Goal: Information Seeking & Learning: Learn about a topic

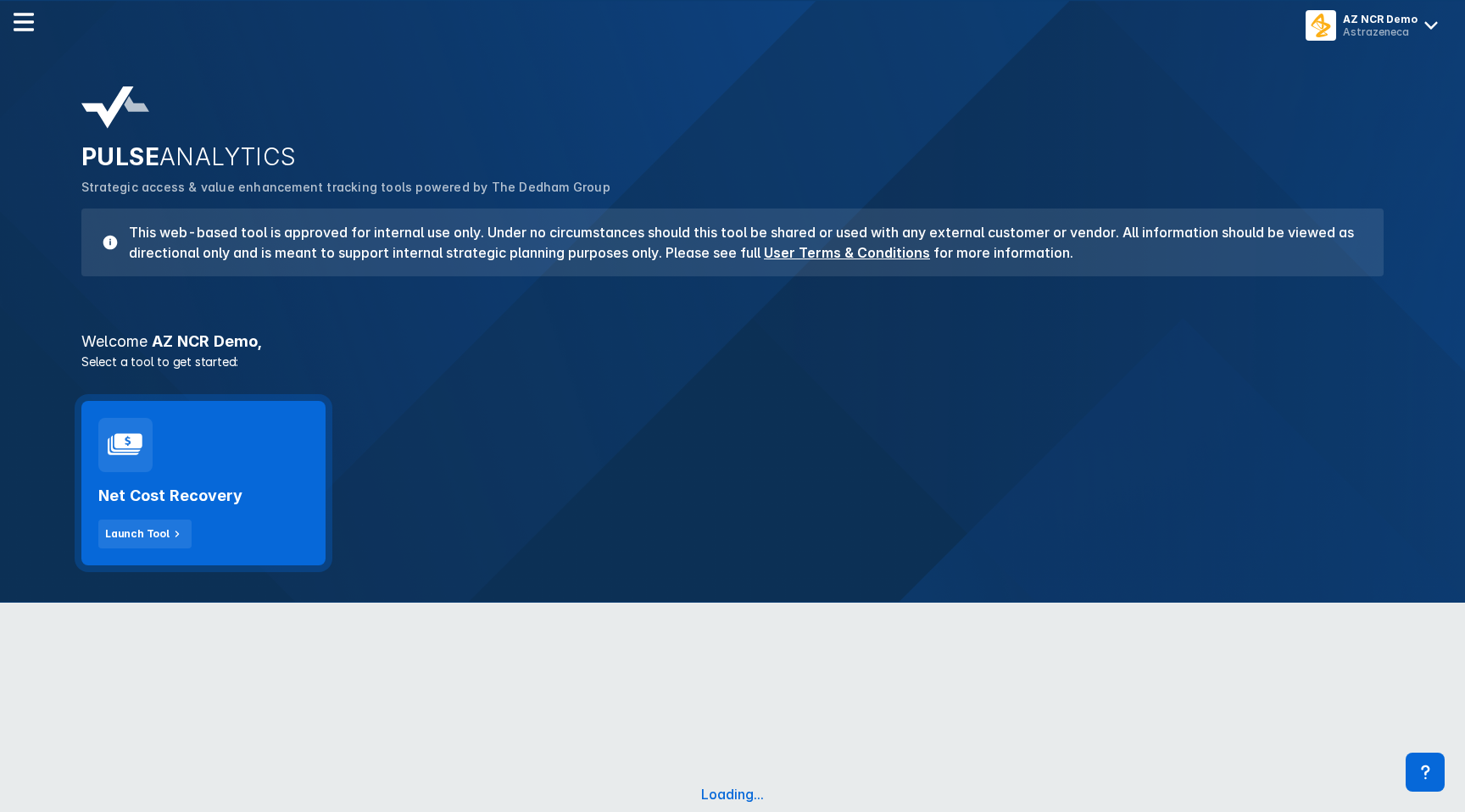
click at [243, 463] on body "AZ NCR Demo Astrazeneca PULSE ANALYTICS Strategic access & value enhancement tr…" at bounding box center [732, 513] width 1465 height 1027
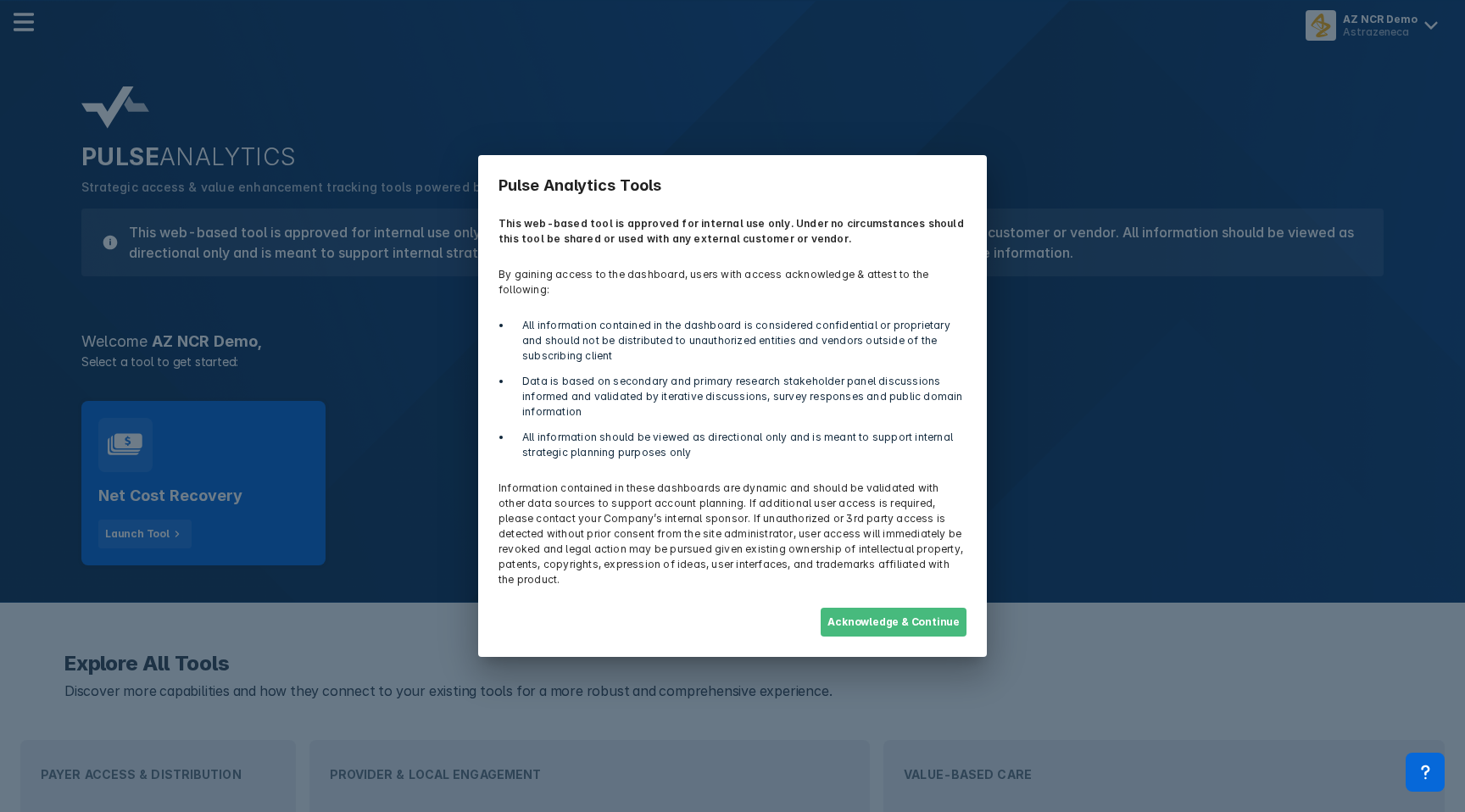
click at [886, 610] on button "Acknowledge & Continue" at bounding box center [893, 622] width 146 height 29
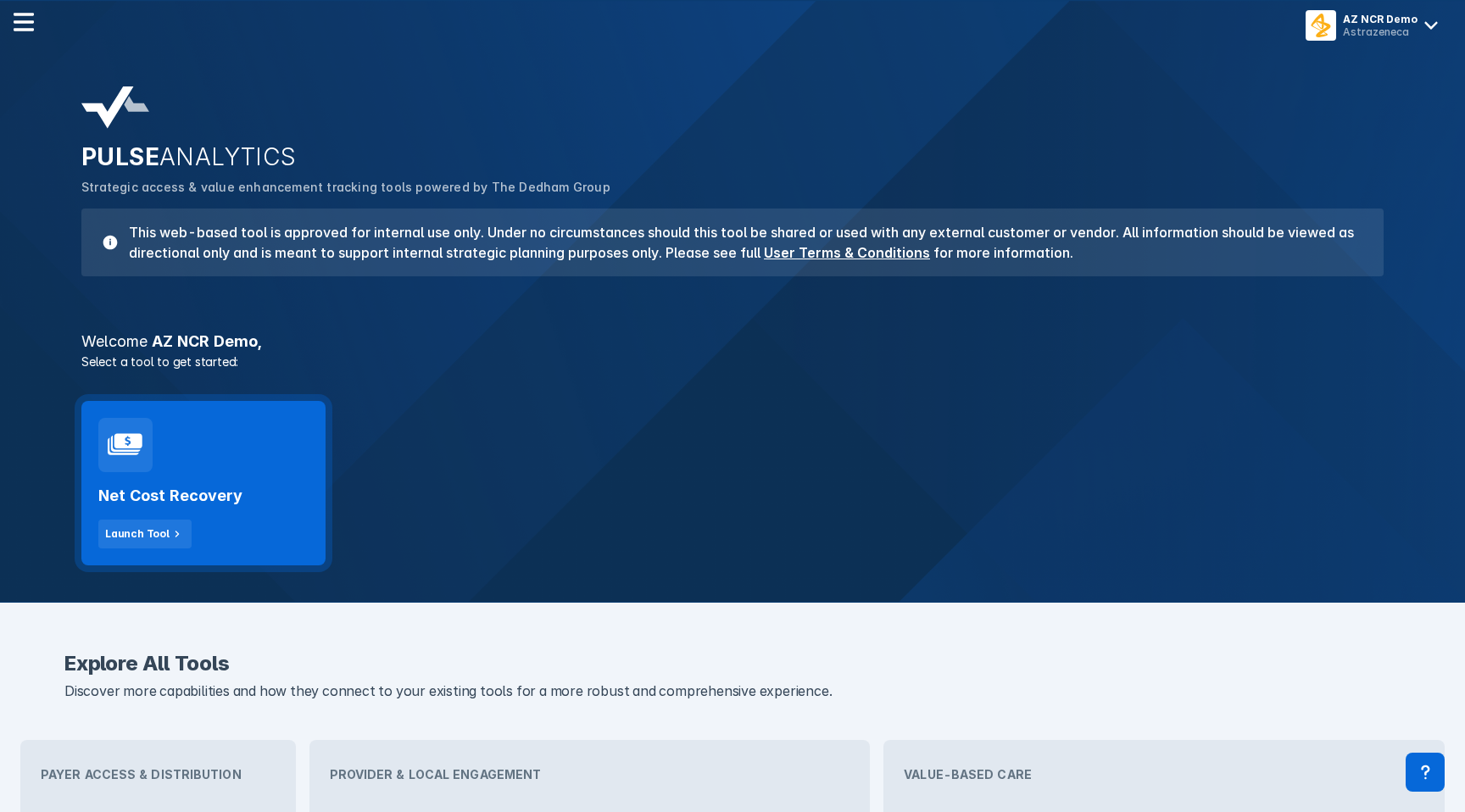
click at [241, 463] on div "Net Cost Recovery Launch Tool" at bounding box center [203, 483] width 244 height 164
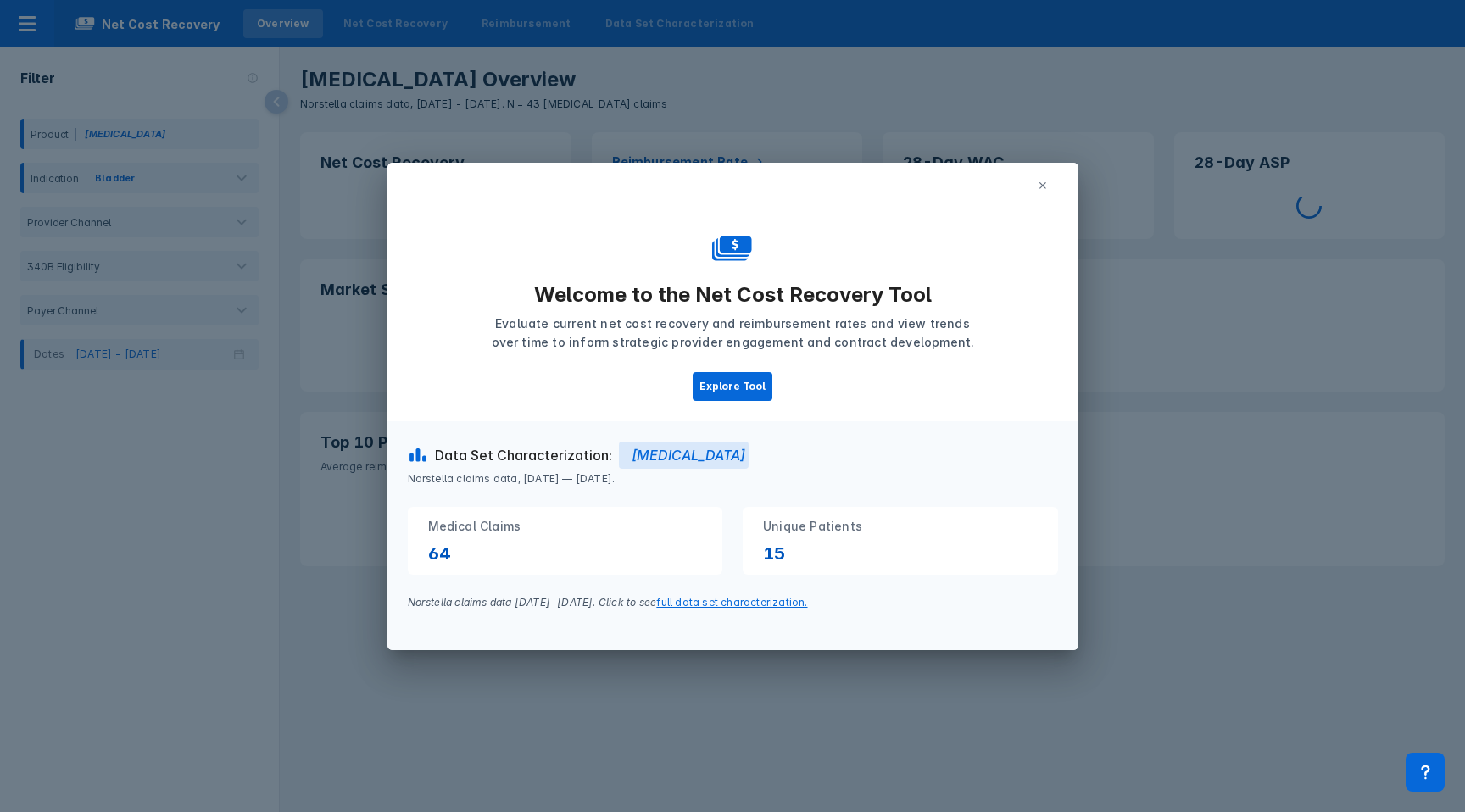
click at [1042, 181] on icon at bounding box center [1042, 185] width 10 height 10
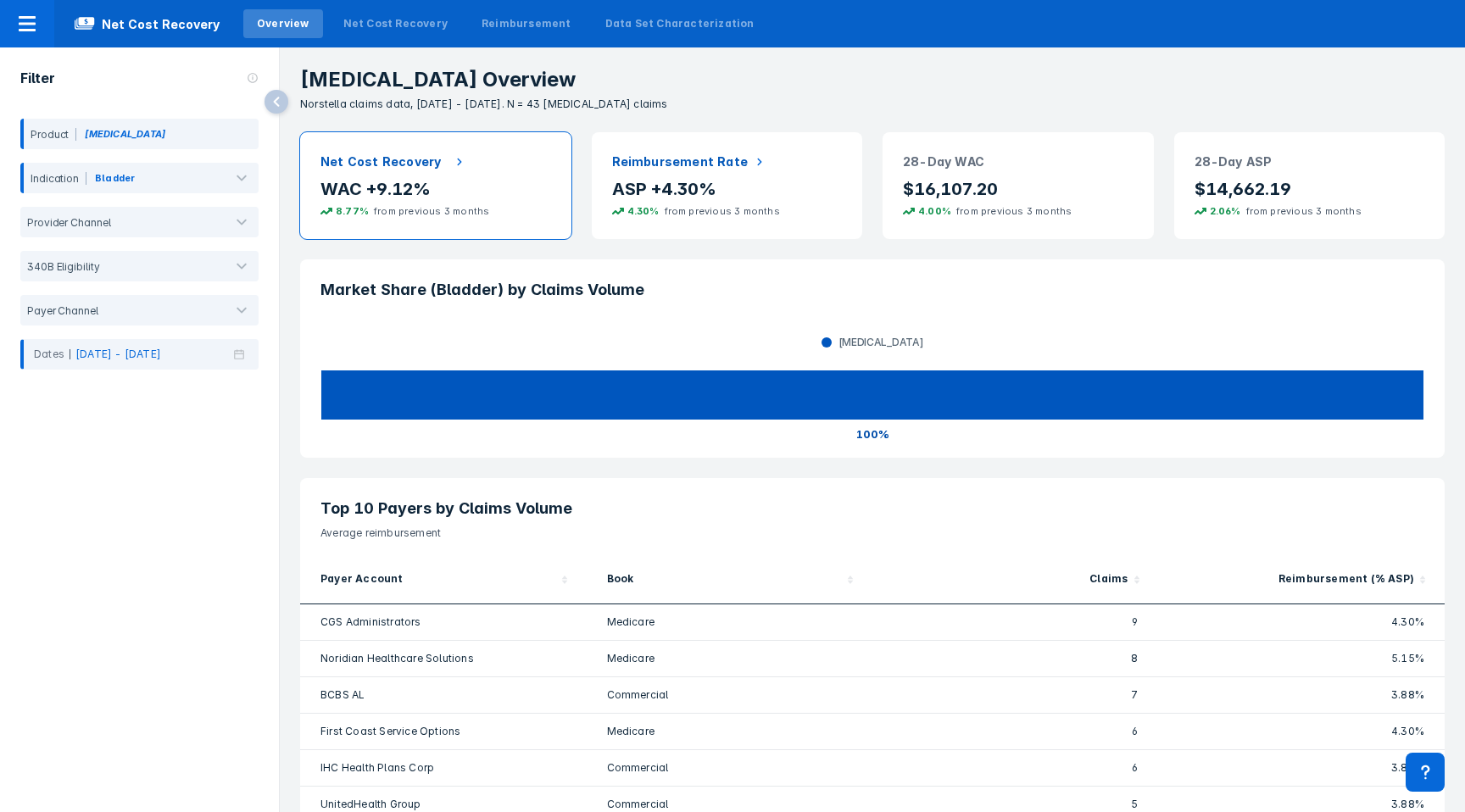
click at [507, 178] on p "WAC +9.12%" at bounding box center [436, 189] width 230 height 22
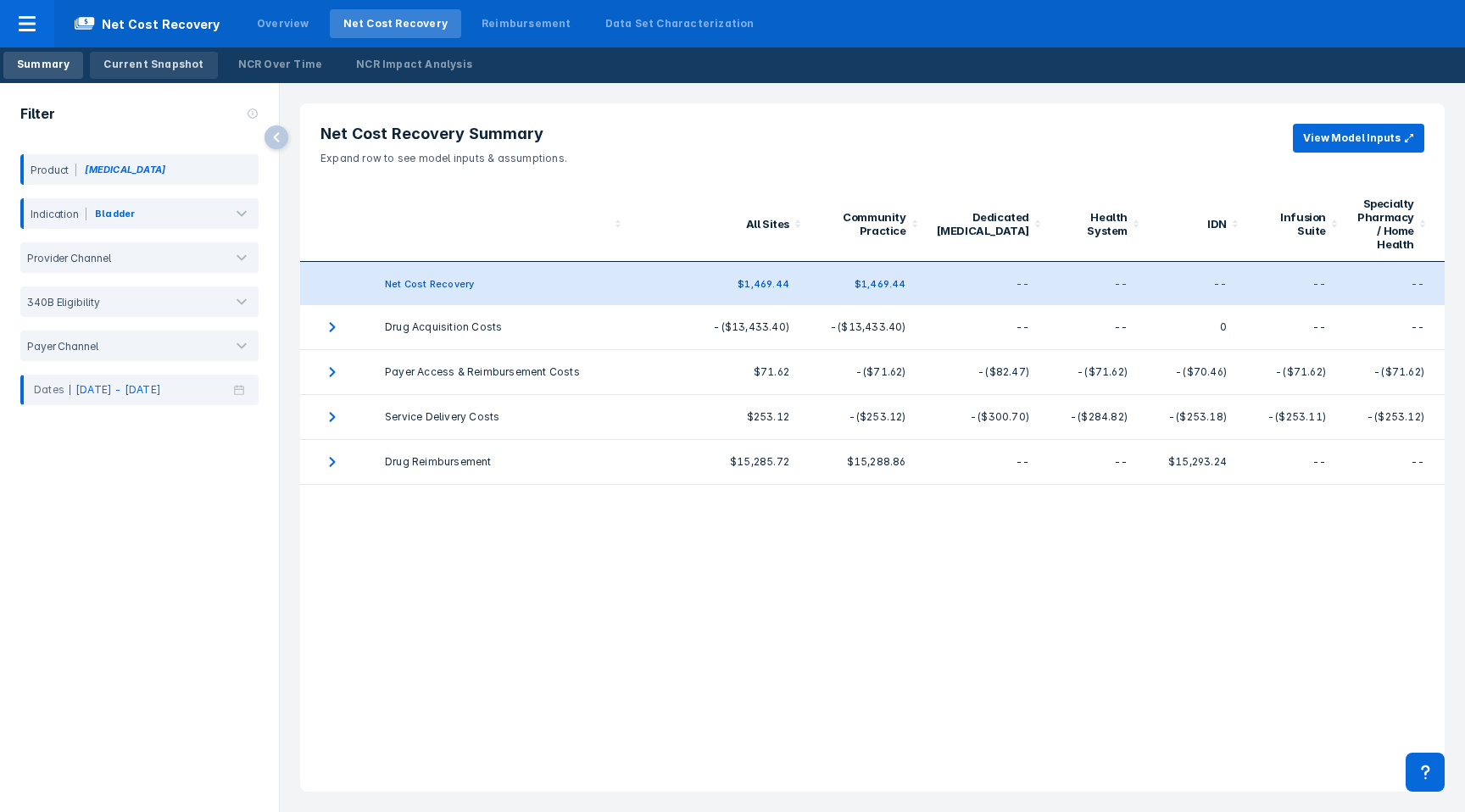
click at [149, 64] on div "Current Snapshot" at bounding box center [154, 64] width 100 height 15
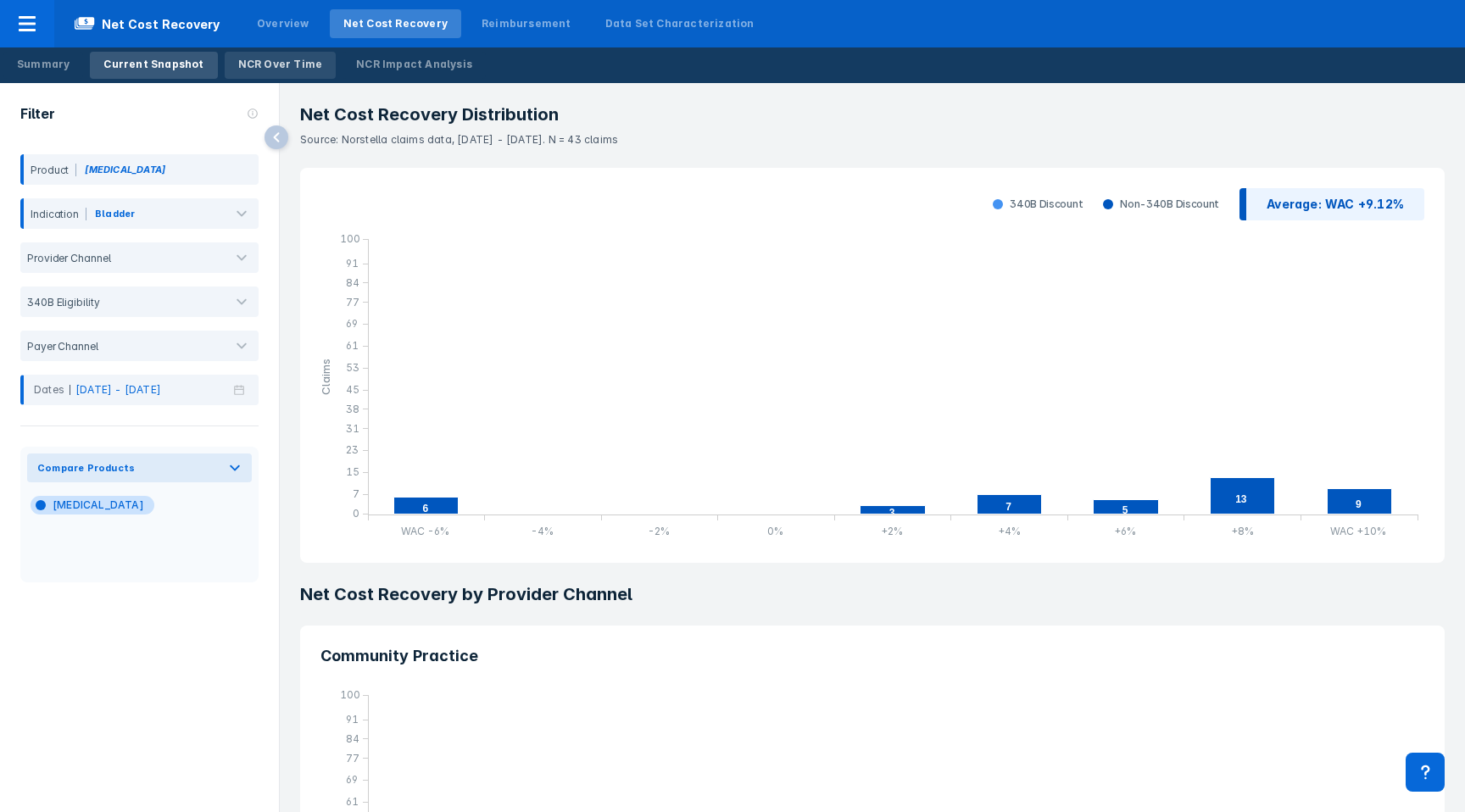
click at [267, 72] on div "NCR Over Time" at bounding box center [281, 64] width 85 height 15
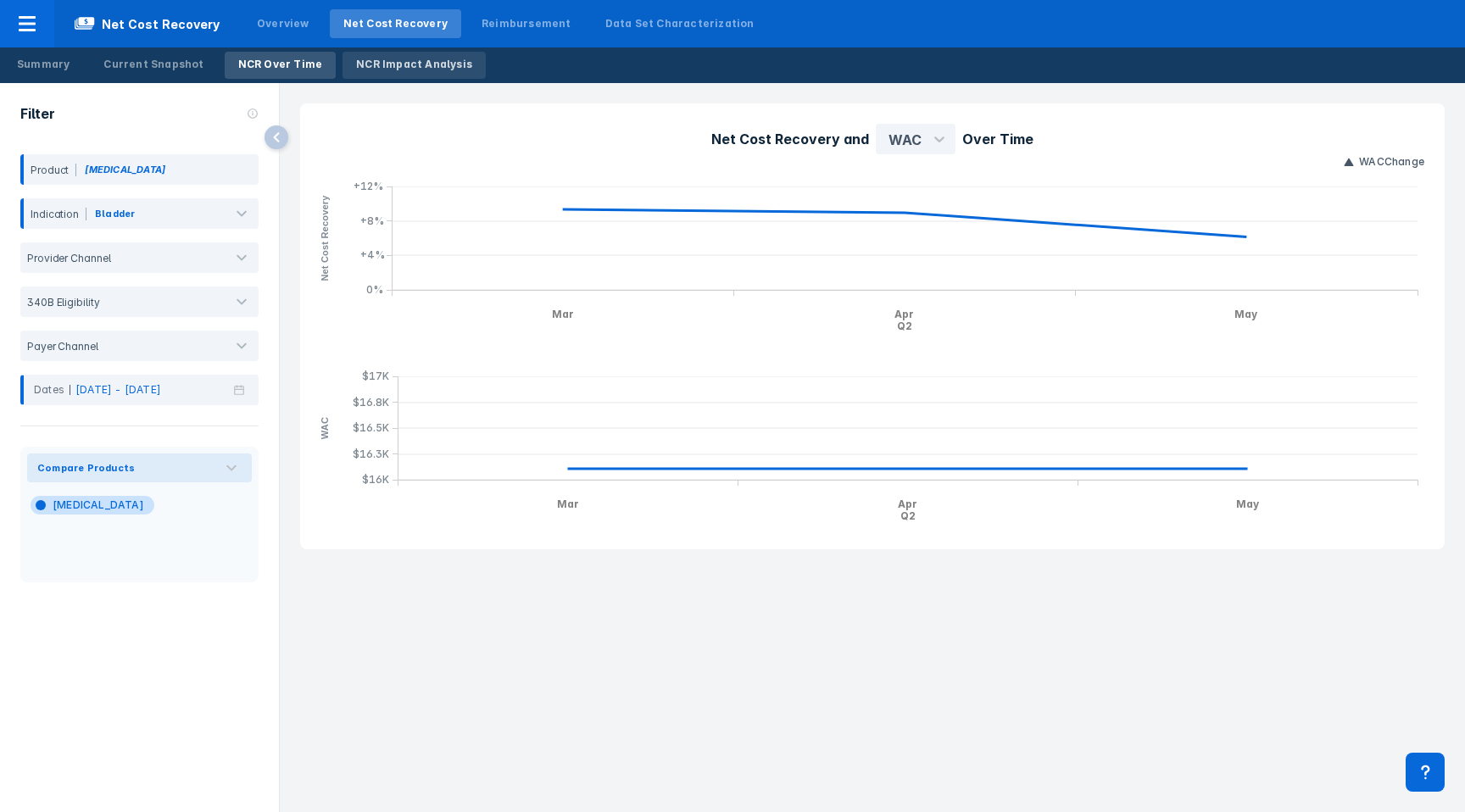
click at [357, 62] on div "NCR Impact Analysis" at bounding box center [414, 64] width 116 height 15
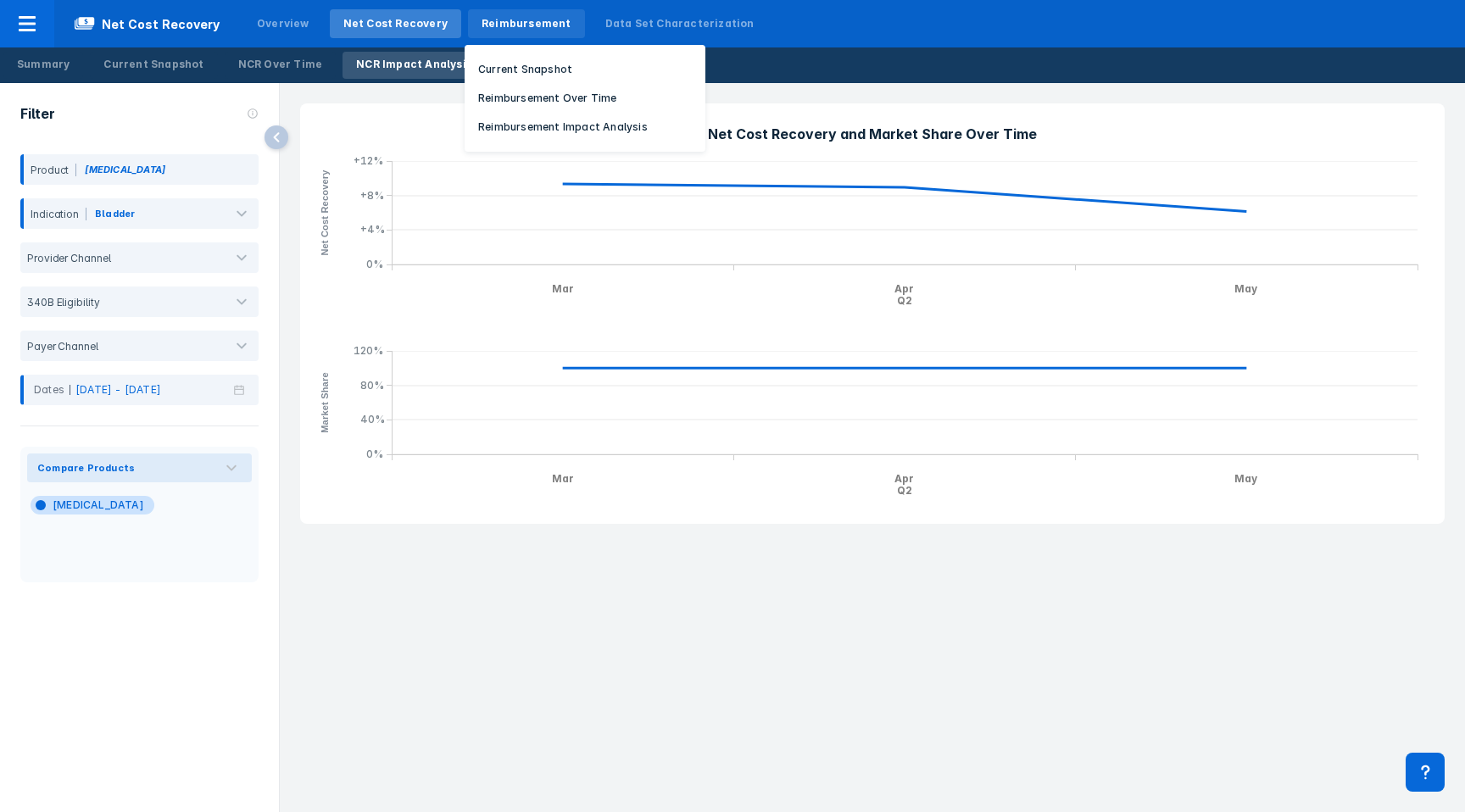
click at [515, 35] on div "Reimbursement" at bounding box center [526, 24] width 117 height 29
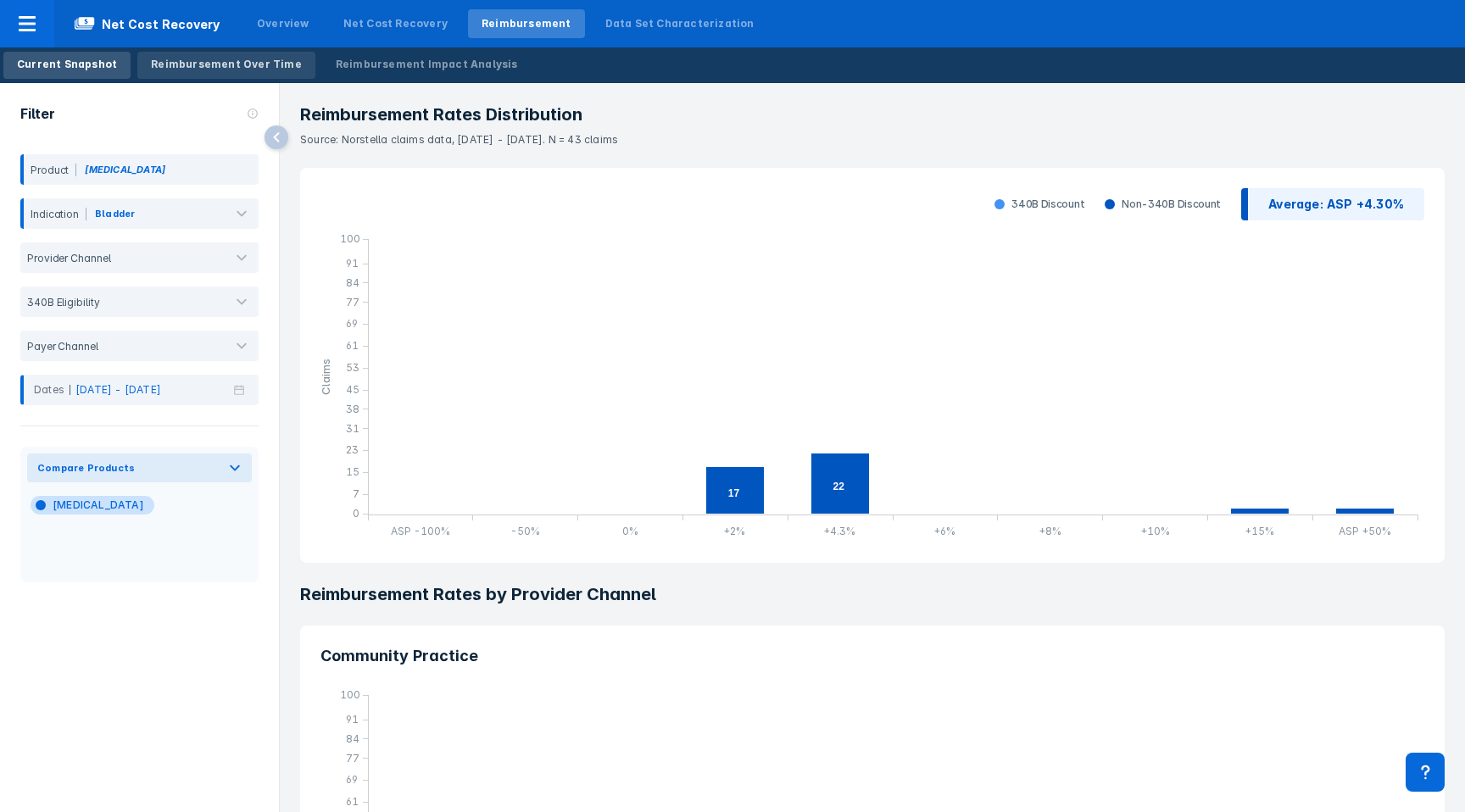
click at [188, 57] on div "Reimbursement Over Time" at bounding box center [226, 64] width 151 height 15
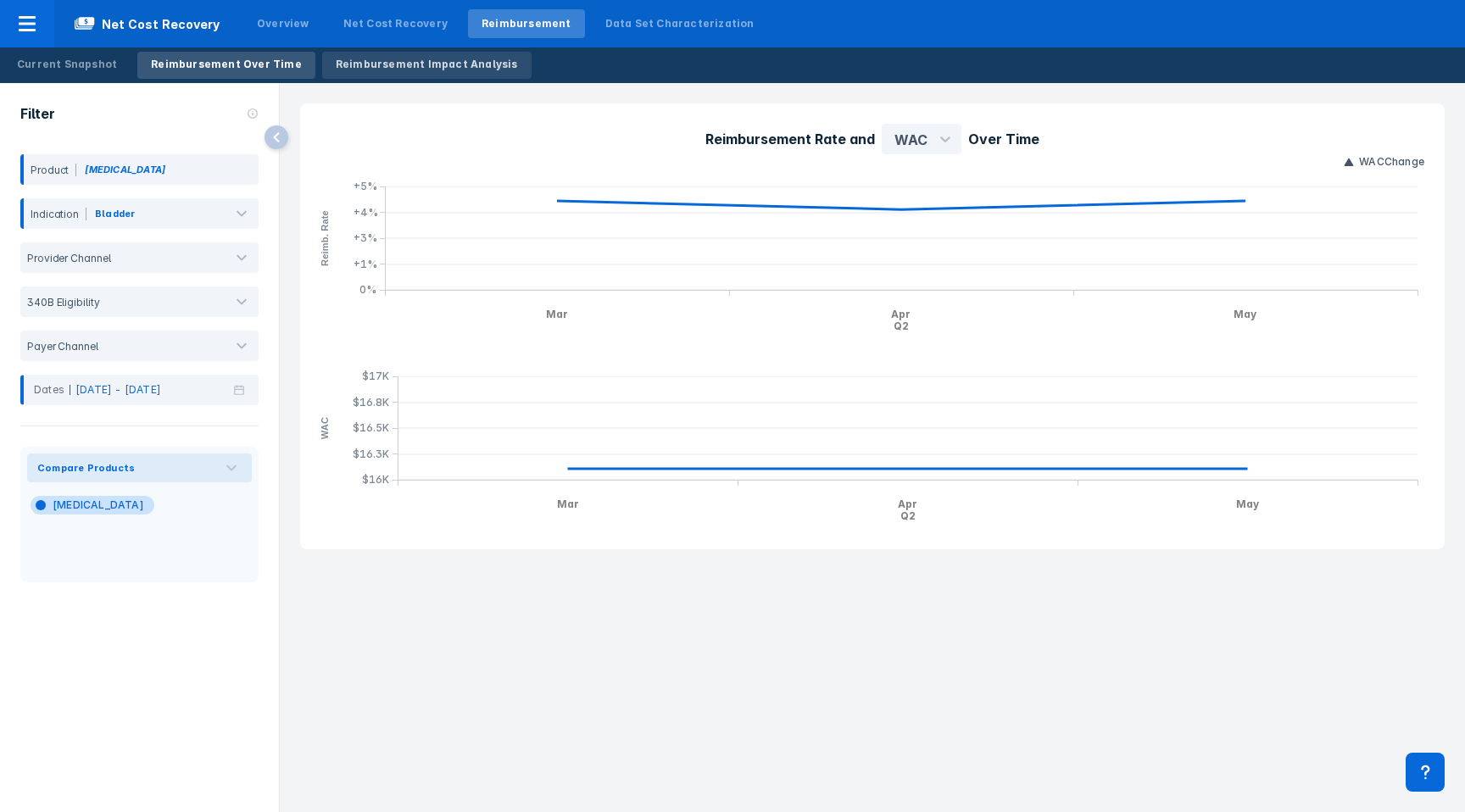
click at [374, 63] on div "Reimbursement Impact Analysis" at bounding box center [426, 64] width 182 height 15
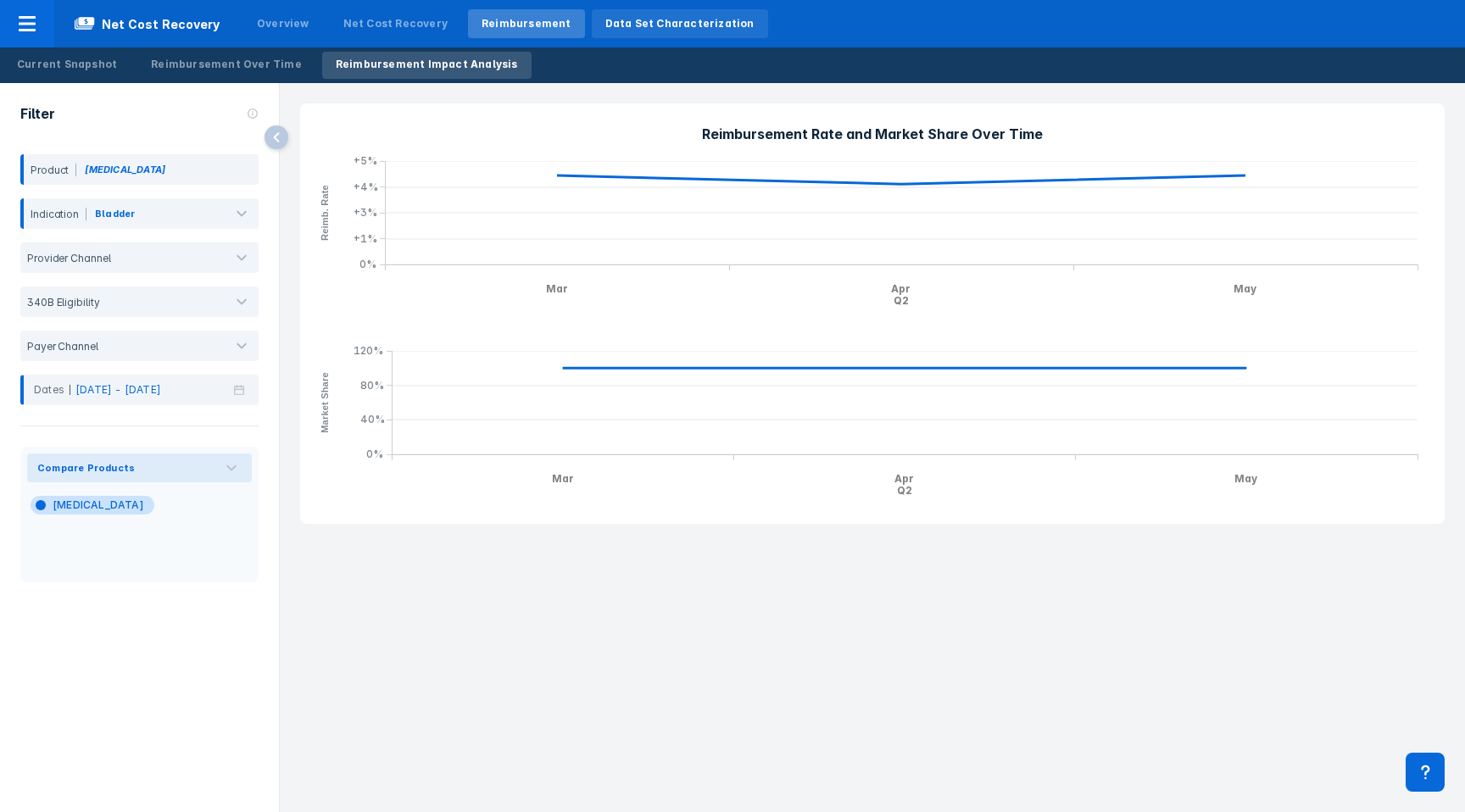
click at [641, 24] on div "Data Set Characterization" at bounding box center [680, 24] width 149 height 15
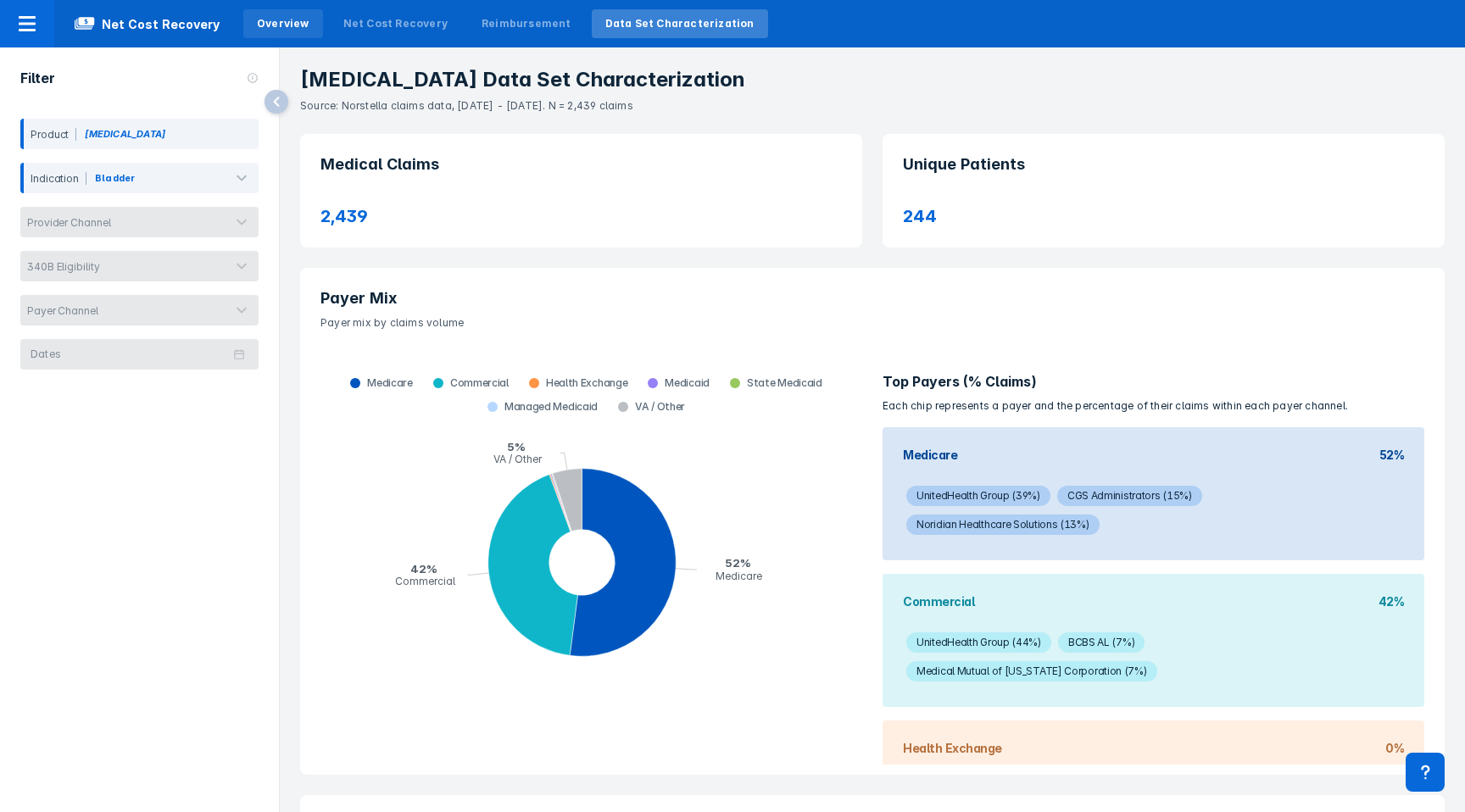
click at [246, 25] on div "Overview" at bounding box center [283, 24] width 79 height 29
